Goal: Find specific page/section: Find specific page/section

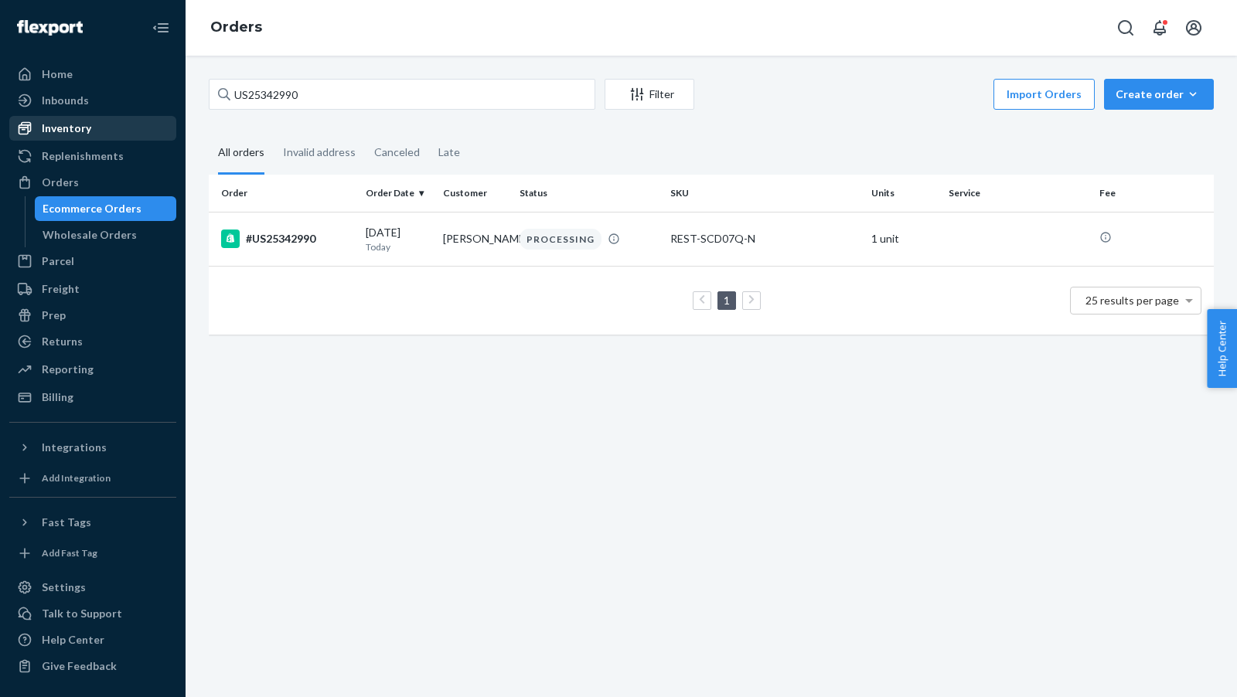
click at [76, 130] on div "Inventory" at bounding box center [66, 128] width 49 height 15
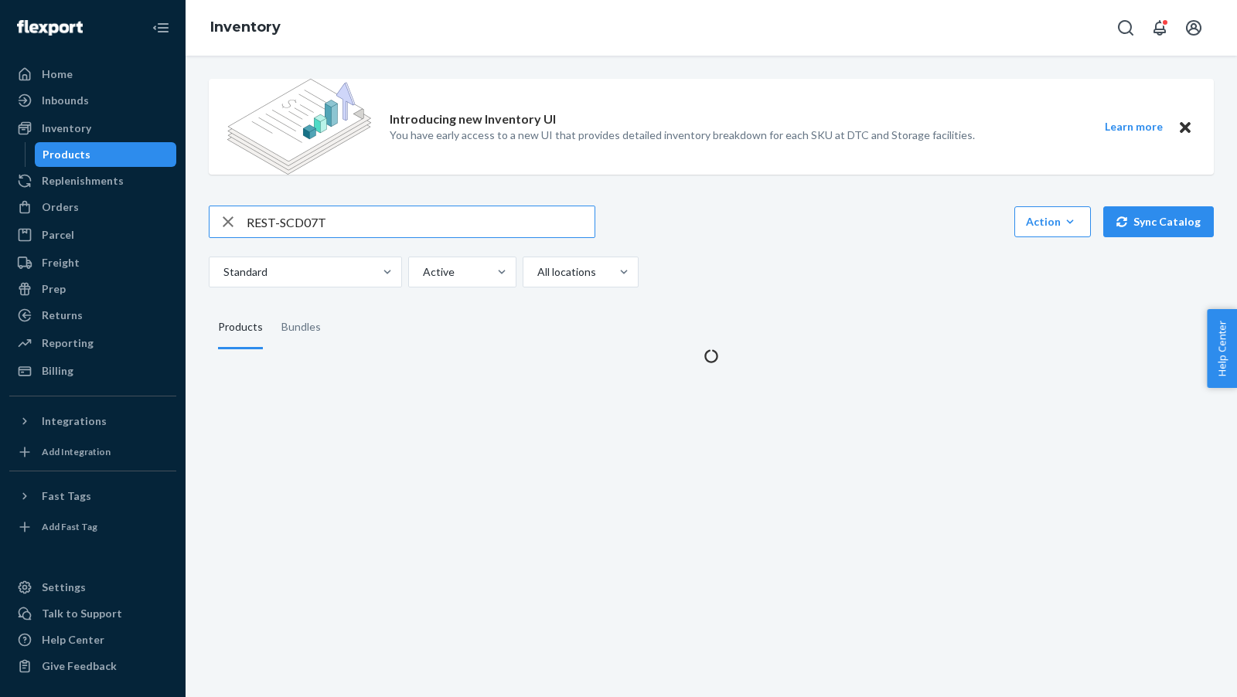
click at [355, 218] on input "REST-SCD07T" at bounding box center [421, 221] width 348 height 31
click at [354, 218] on input "REST-SCD07T" at bounding box center [421, 221] width 348 height 31
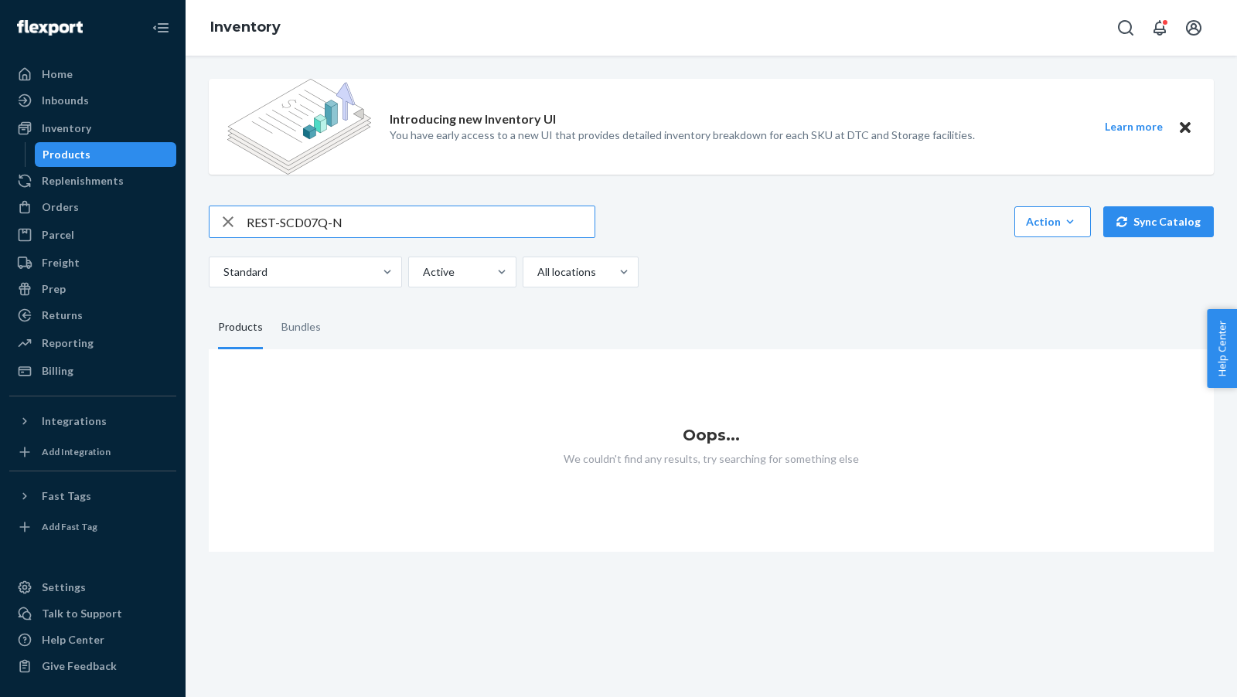
type input "REST-SCD07Q-N"
click at [66, 101] on div "Inbounds" at bounding box center [65, 100] width 47 height 15
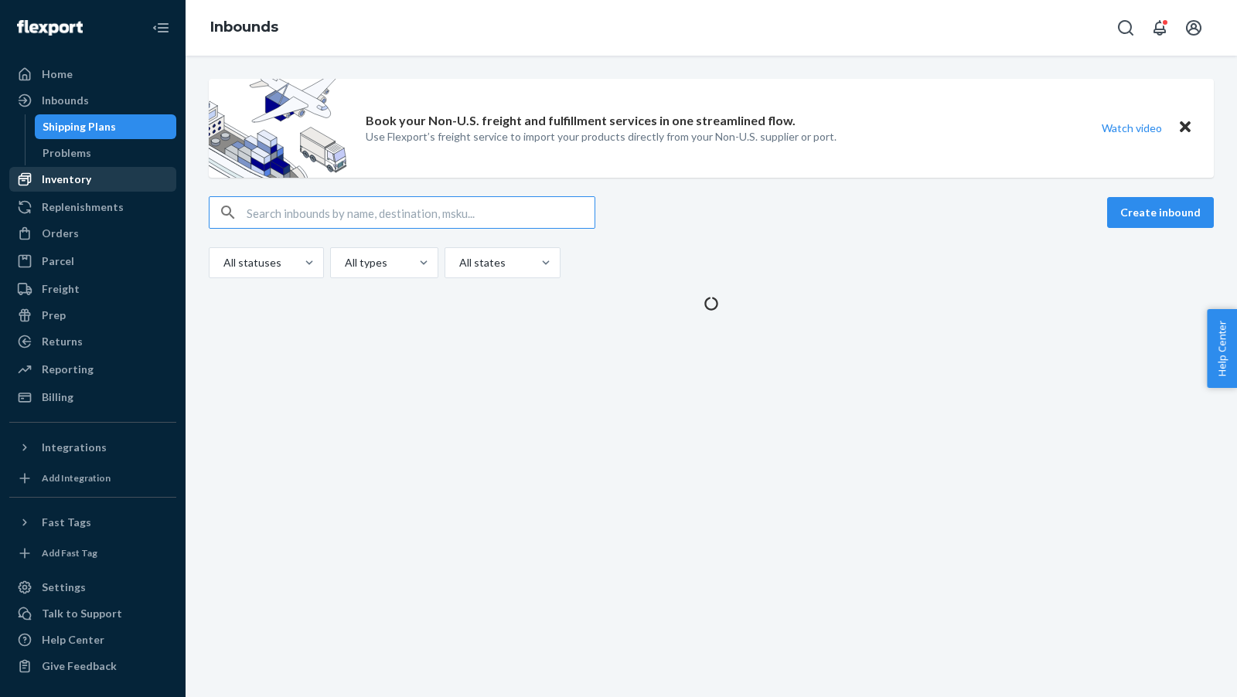
click at [55, 182] on div "Inventory" at bounding box center [66, 179] width 49 height 15
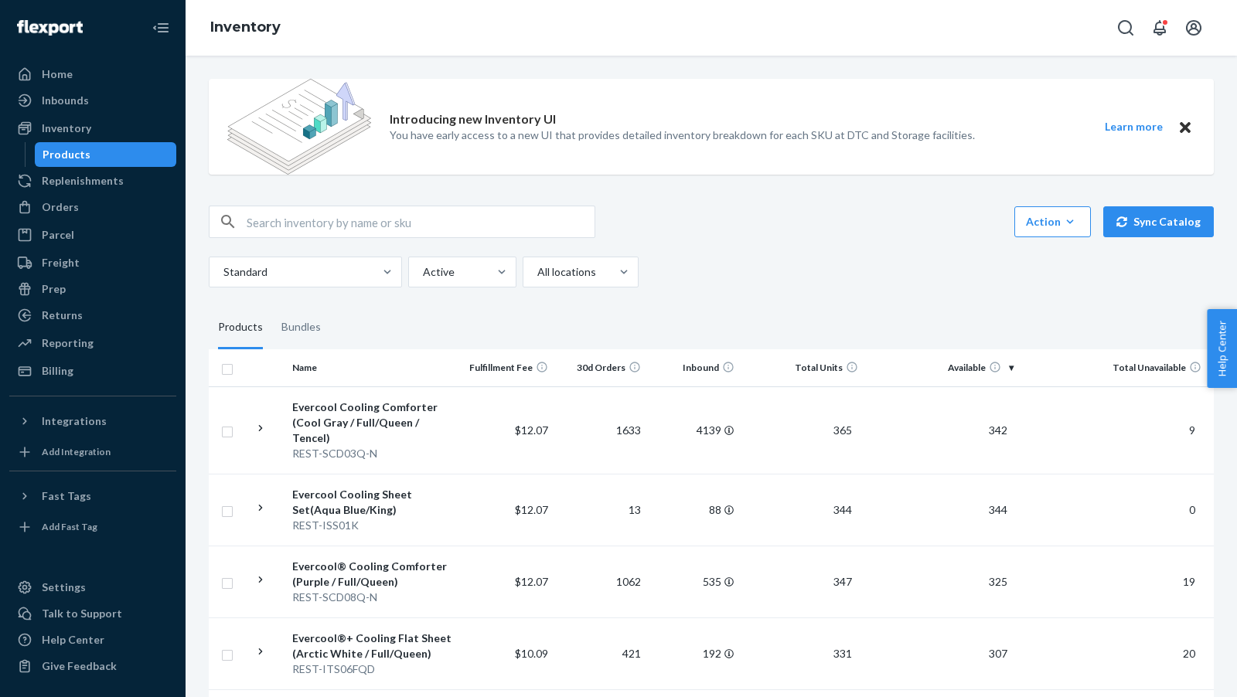
click at [413, 227] on input "text" at bounding box center [421, 221] width 348 height 31
paste input "SKU REST-ITS06CKK"
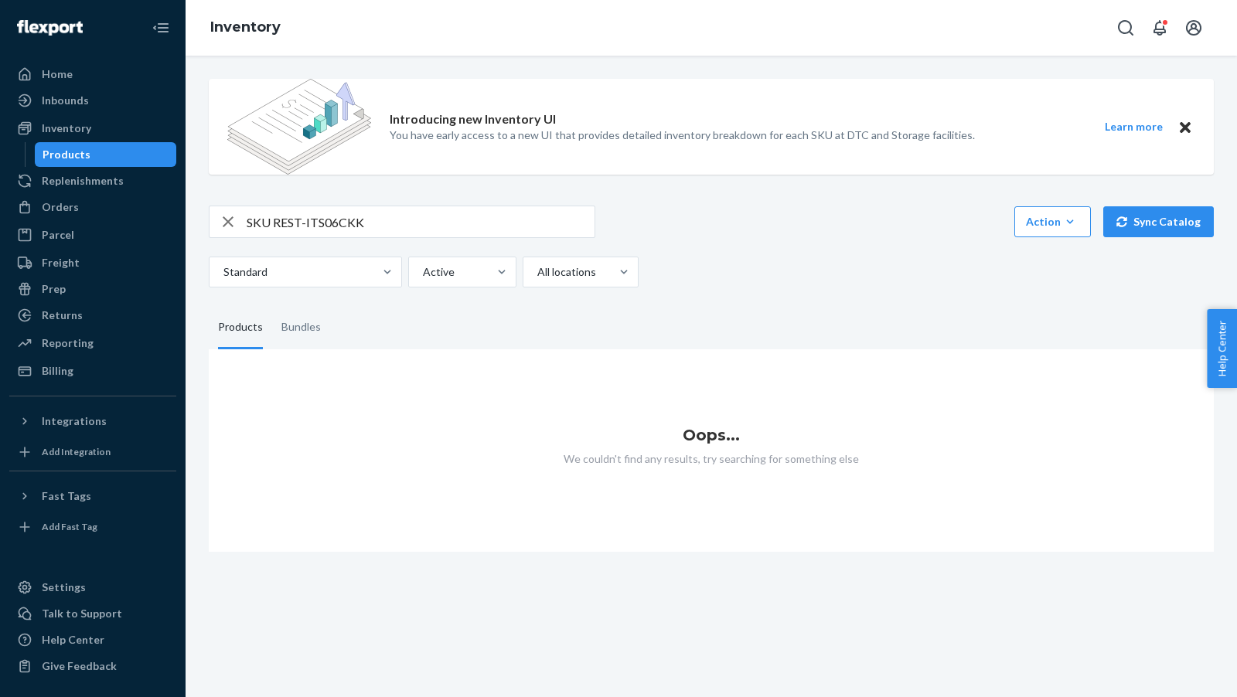
click at [272, 220] on input "SKU REST-ITS06CKK" at bounding box center [421, 221] width 348 height 31
type input "REST-ITS06CKK"
click at [49, 206] on div "Orders" at bounding box center [60, 206] width 37 height 15
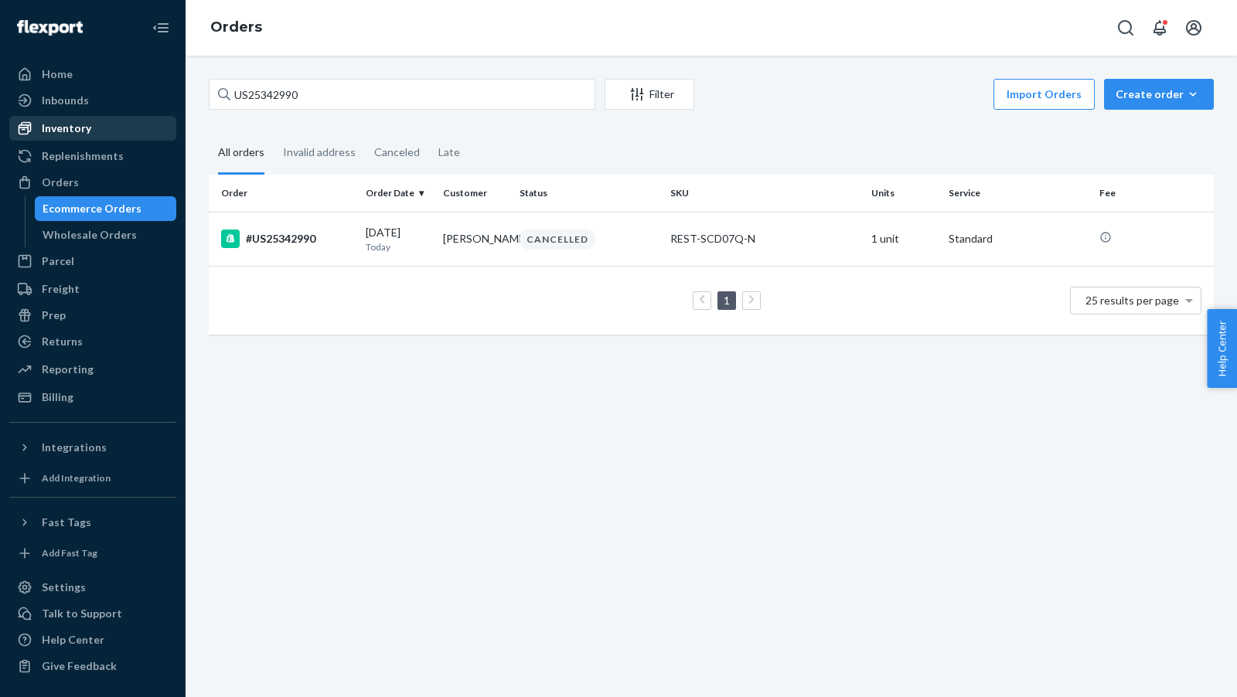
click at [75, 126] on div "Inventory" at bounding box center [66, 128] width 49 height 15
